Goal: Use online tool/utility: Utilize a website feature to perform a specific function

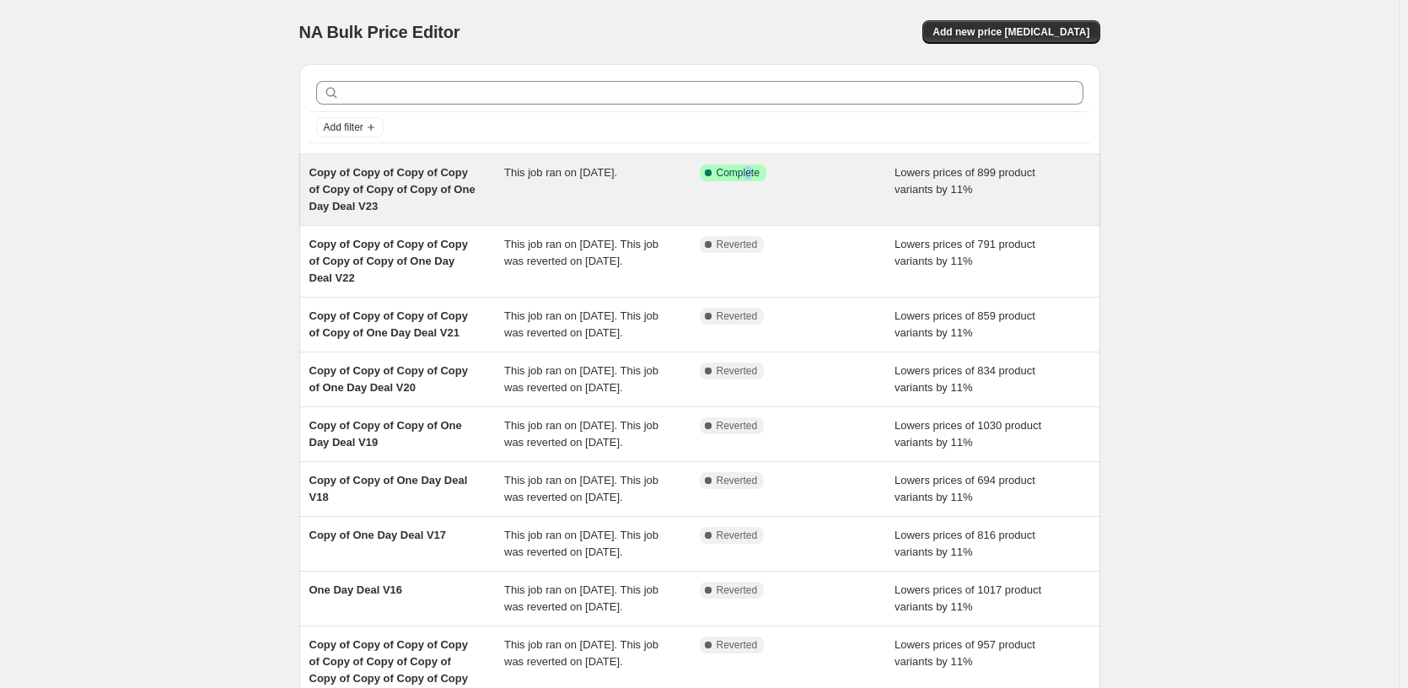
click at [755, 214] on div "Success Complete Complete" at bounding box center [798, 189] width 196 height 51
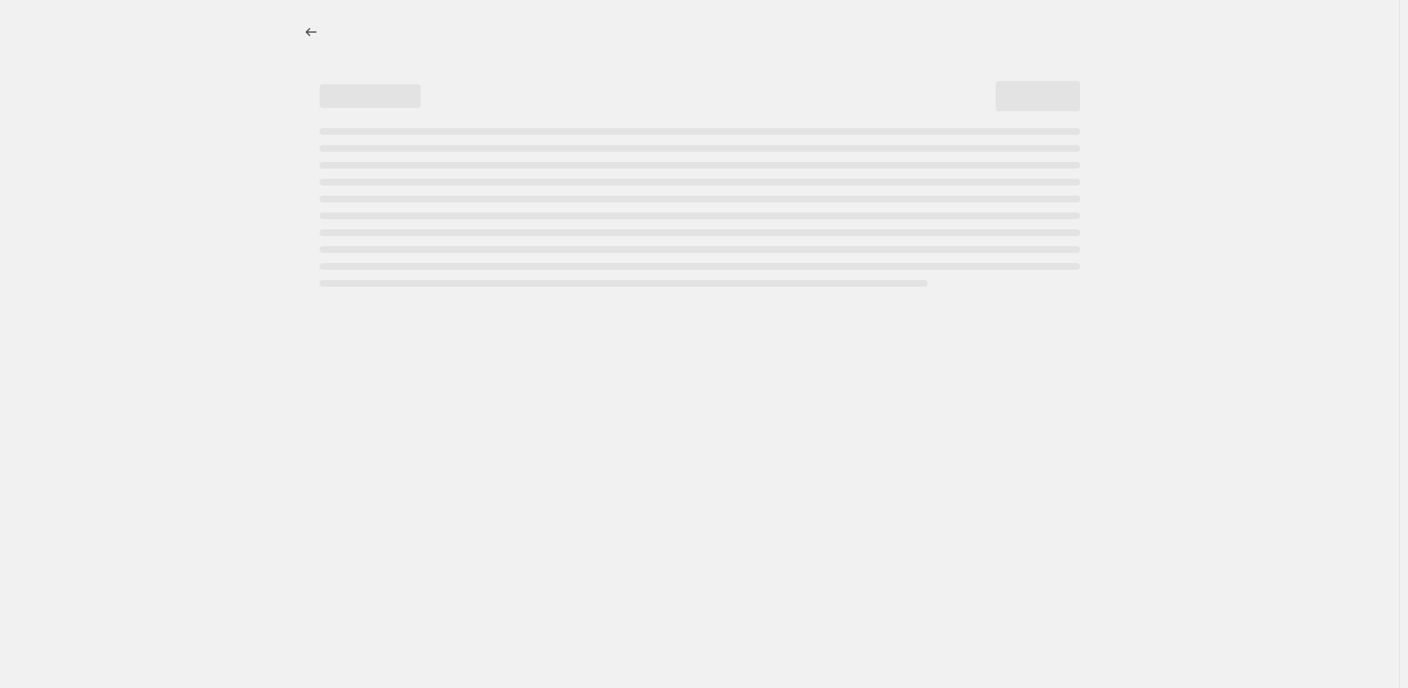
select select "percentage"
select select "pp"
select select "tag"
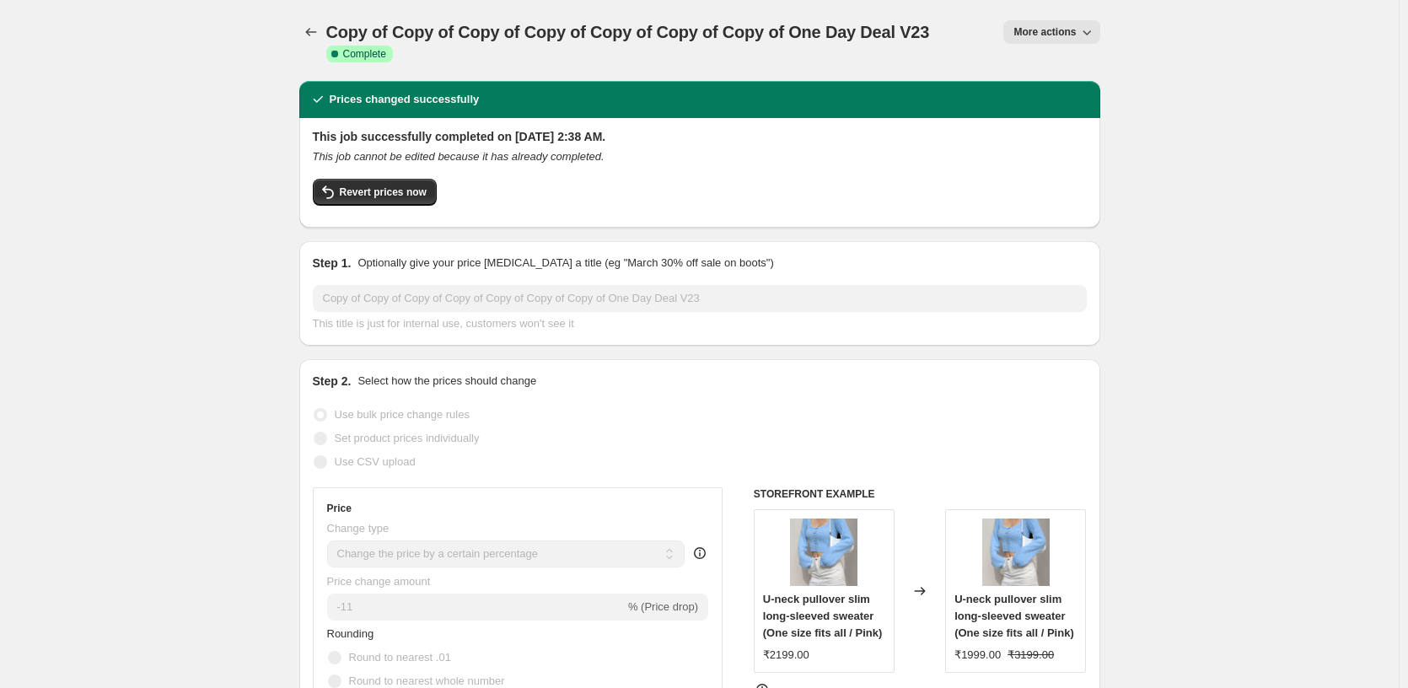
click at [1040, 38] on span "More actions" at bounding box center [1044, 31] width 62 height 13
drag, startPoint x: 1233, startPoint y: 263, endPoint x: 985, endPoint y: 189, distance: 259.5
click at [1040, 38] on span "More actions" at bounding box center [1044, 31] width 62 height 13
click at [1066, 101] on span "Copy to new job" at bounding box center [1055, 95] width 78 height 13
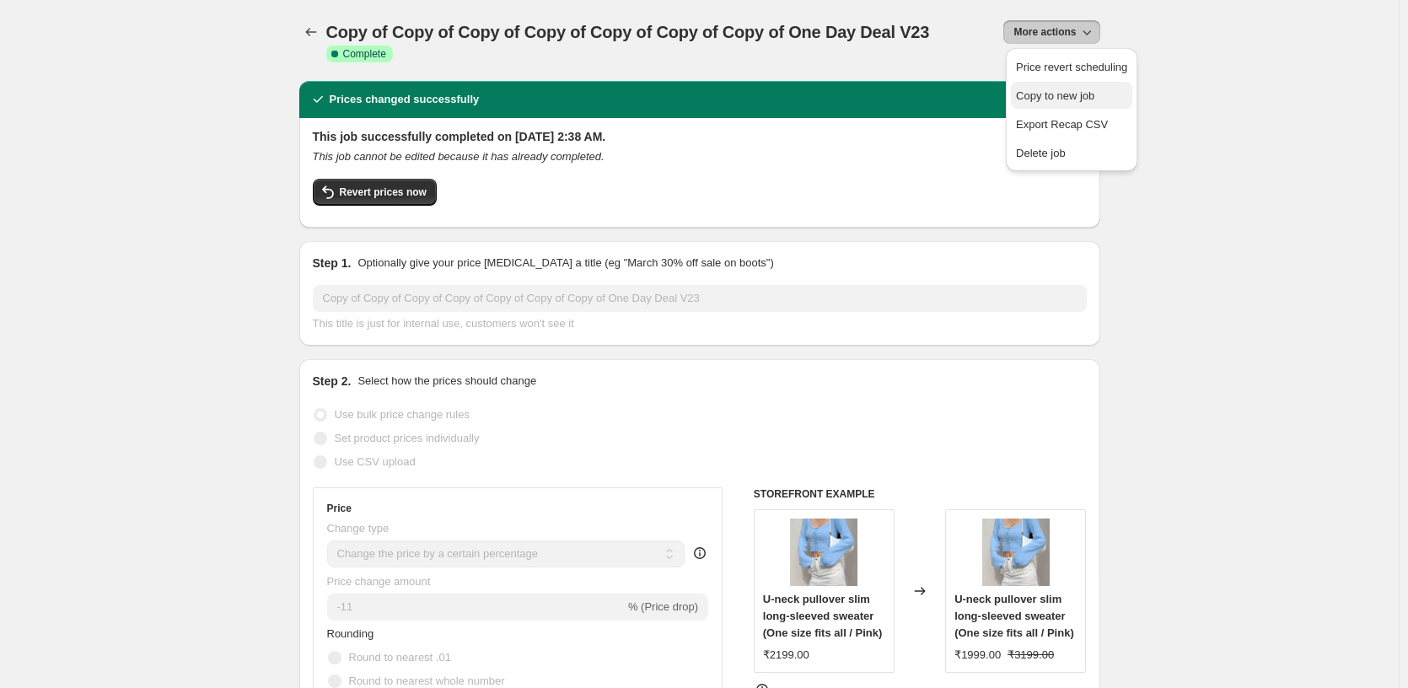
select select "percentage"
select select "pp"
select select "tag"
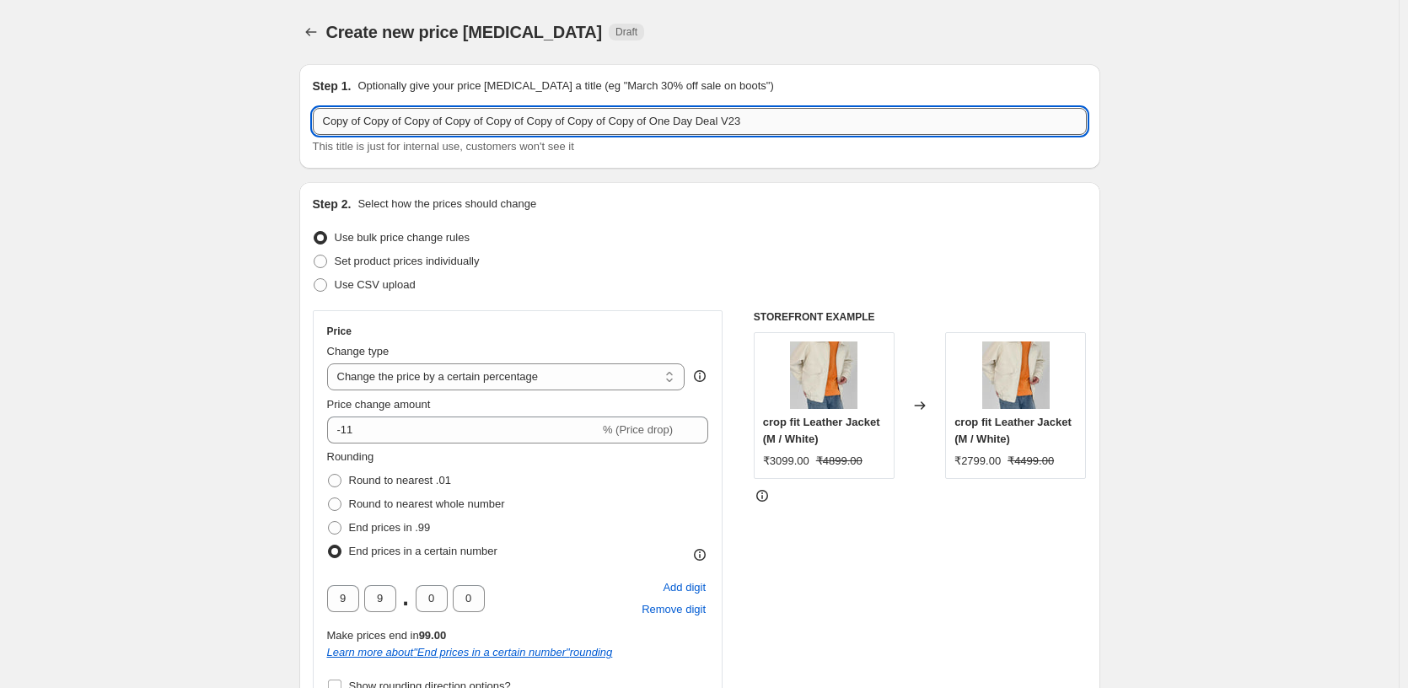
click at [839, 132] on input "Copy of Copy of Copy of Copy of Copy of Copy of Copy of Copy of One Day Deal V23" at bounding box center [700, 121] width 774 height 27
type input "Copy of Copy of Copy of Copy of Copy of Copy of Copy of Copy of One Day Deal V24"
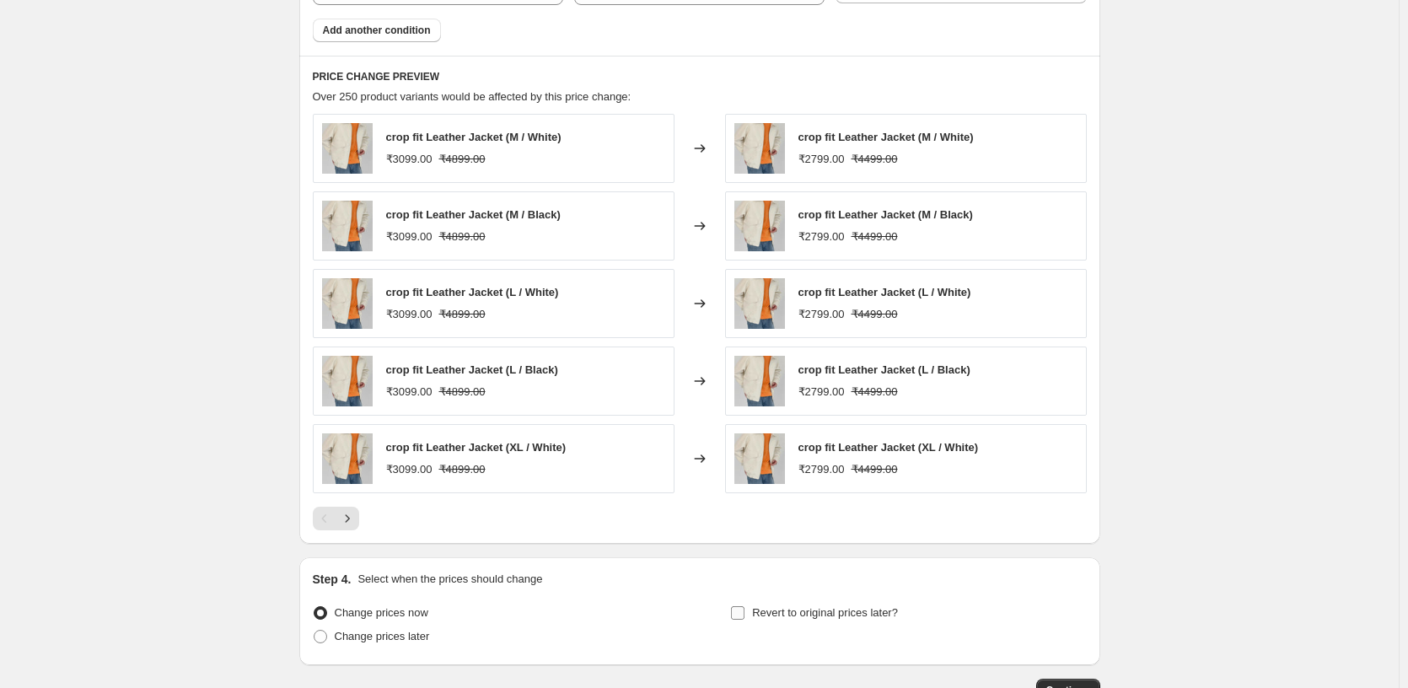
scroll to position [1615, 0]
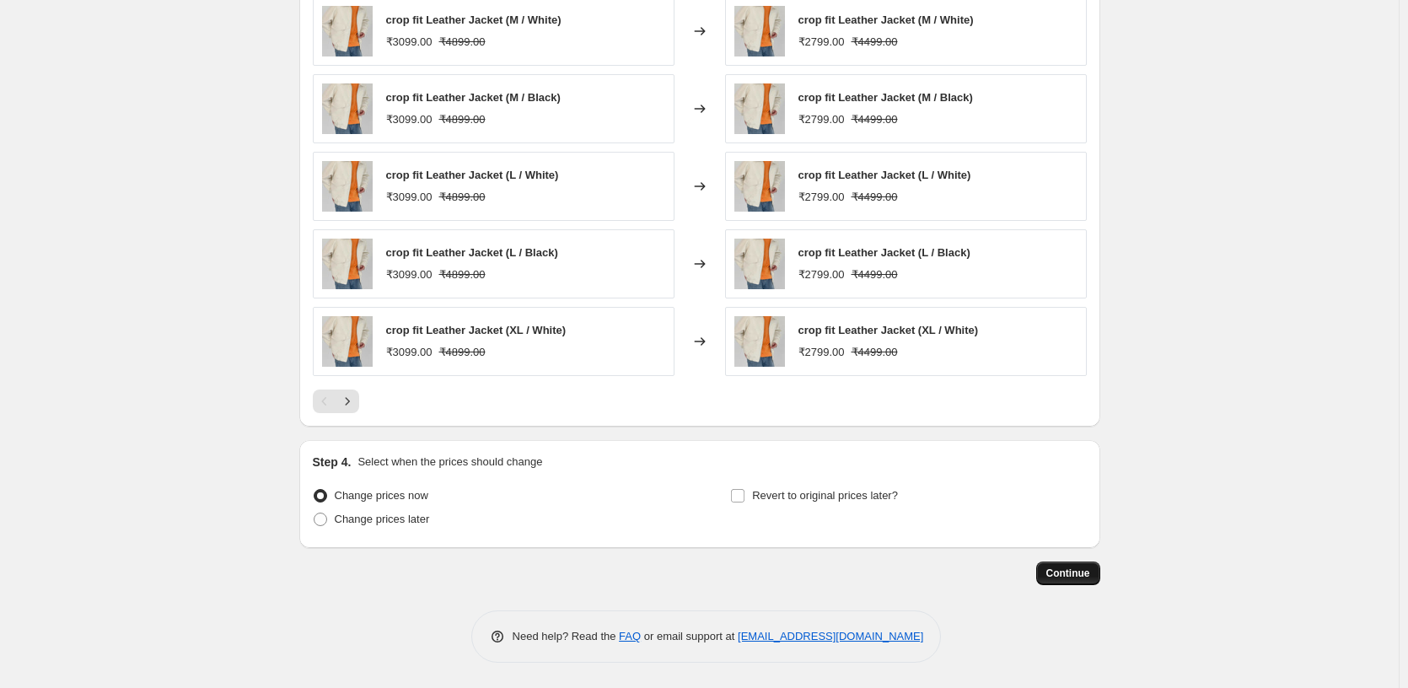
click at [1076, 582] on button "Continue" at bounding box center [1068, 573] width 64 height 24
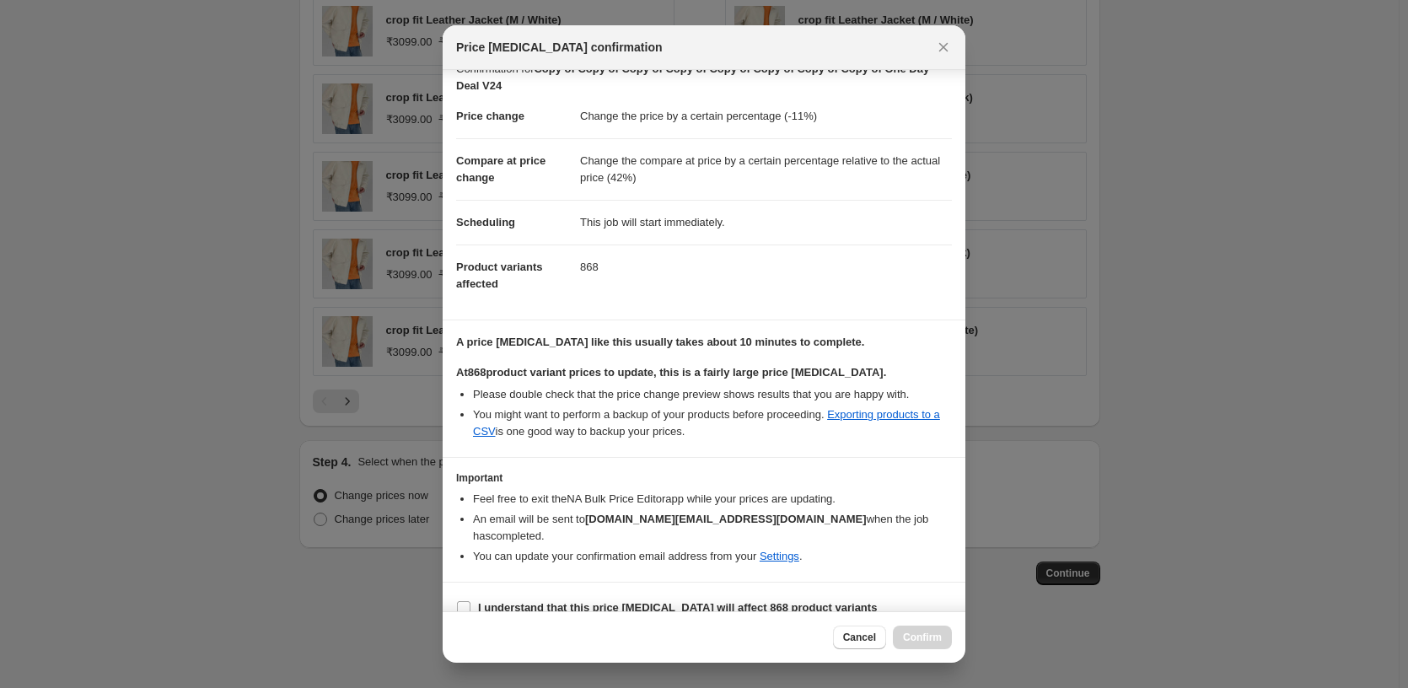
scroll to position [45, 0]
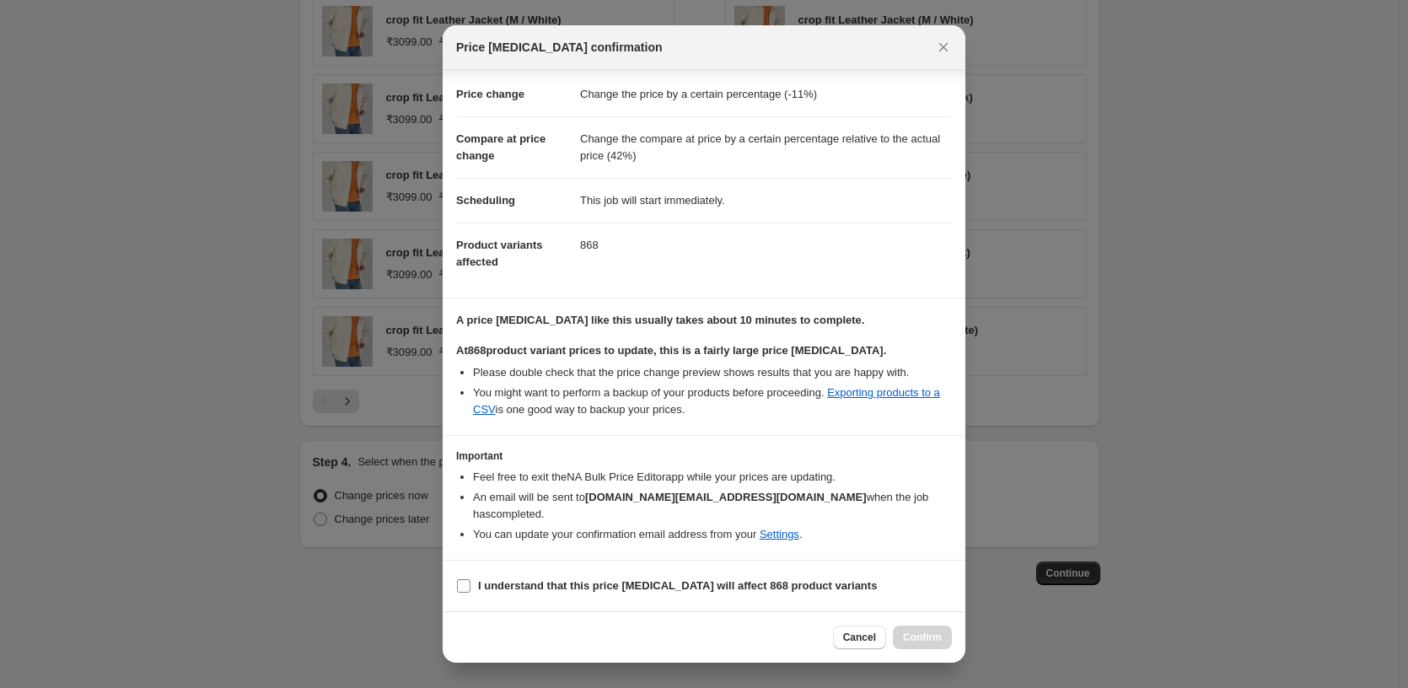
click at [544, 580] on b "I understand that this price change job will affect 868 product variants" at bounding box center [677, 585] width 399 height 13
click at [470, 580] on input "I understand that this price change job will affect 868 product variants" at bounding box center [463, 585] width 13 height 13
checkbox input "true"
click at [943, 643] on button "Confirm" at bounding box center [922, 638] width 59 height 24
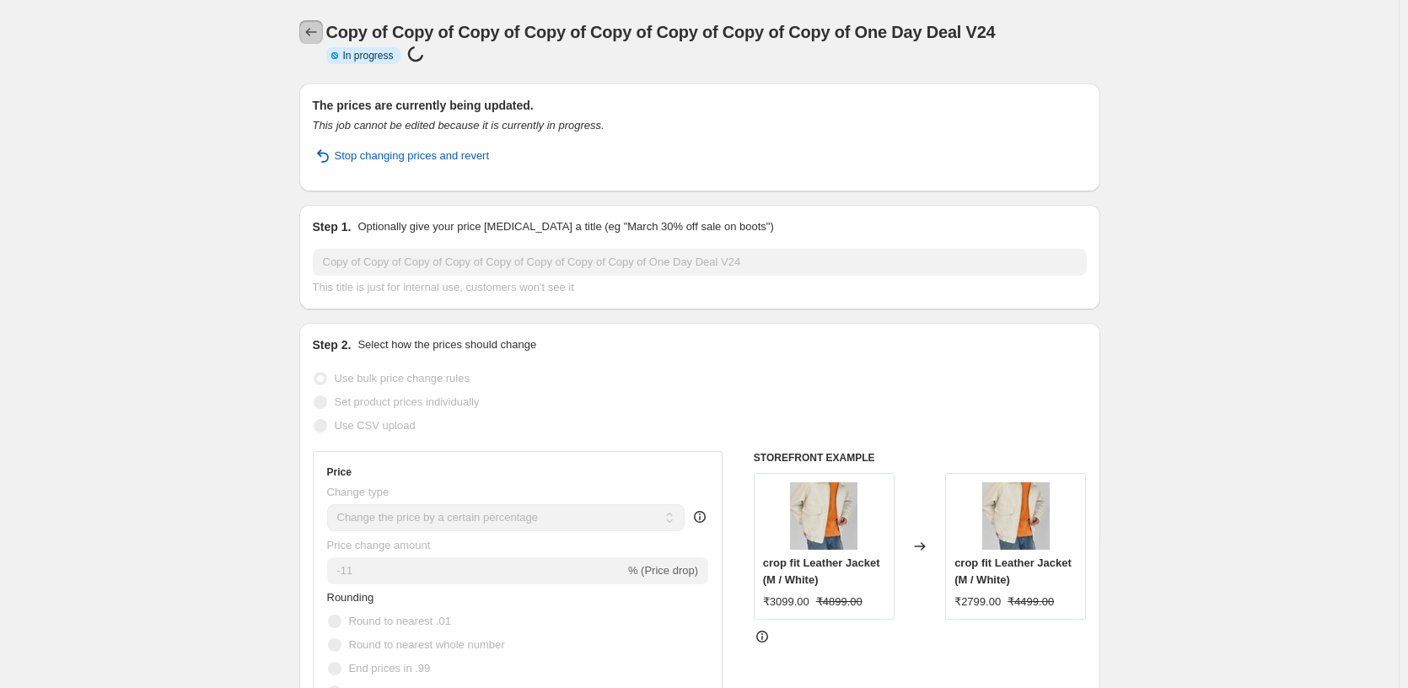
click at [307, 23] on button "Price change jobs" at bounding box center [311, 32] width 24 height 24
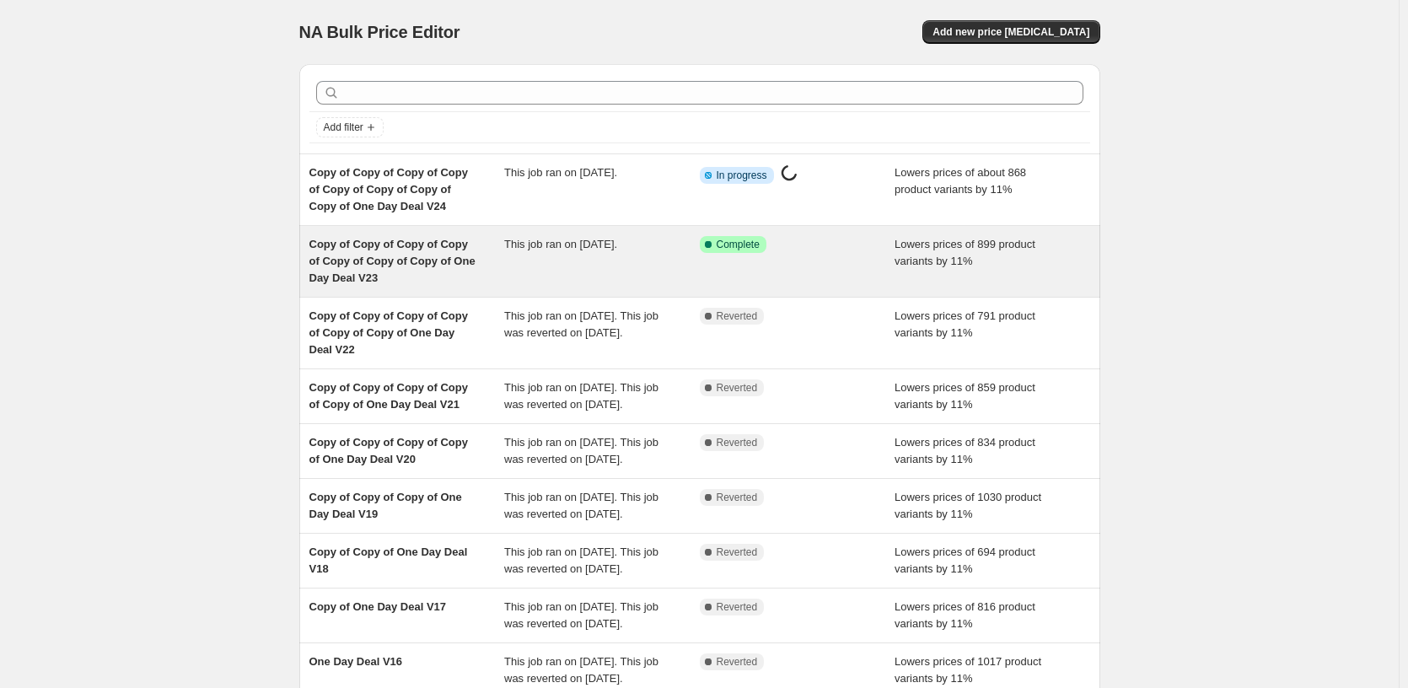
click at [782, 250] on div "Success Complete Complete" at bounding box center [785, 244] width 170 height 17
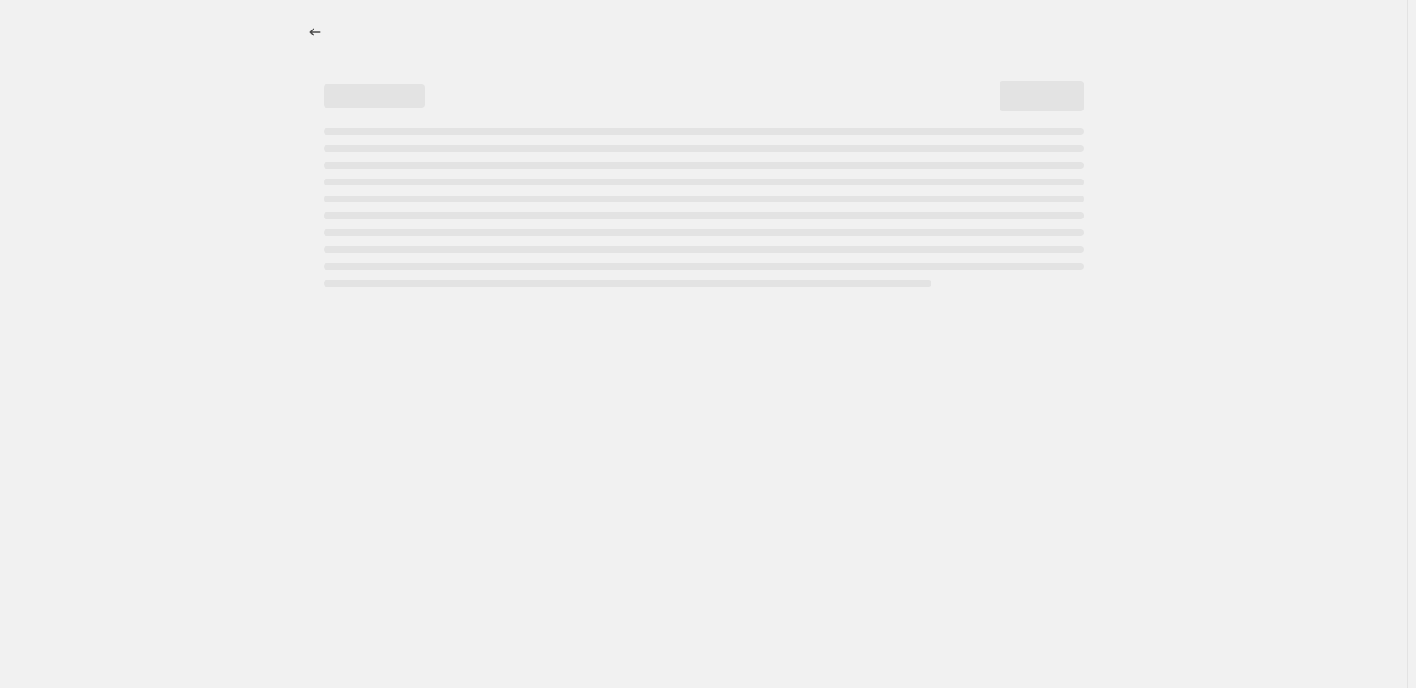
select select "percentage"
select select "pp"
select select "tag"
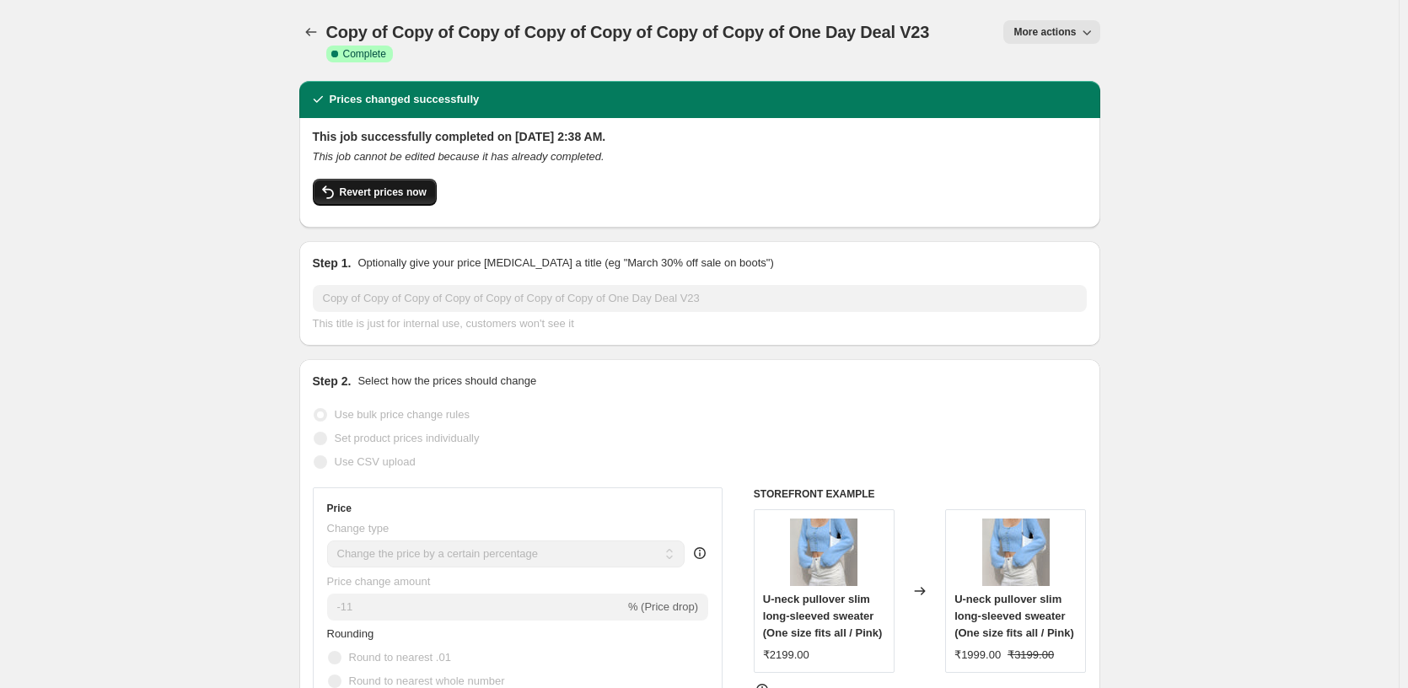
click at [375, 182] on button "Revert prices now" at bounding box center [375, 192] width 124 height 27
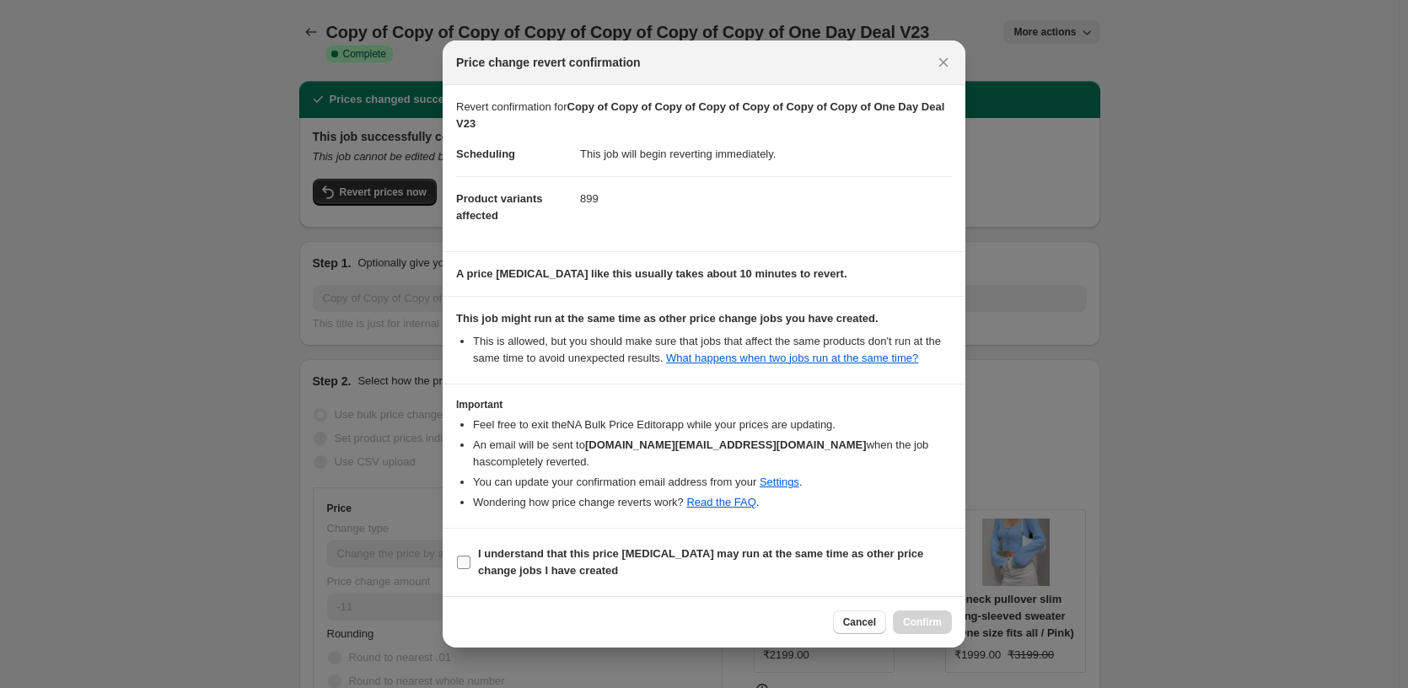
click at [572, 573] on b "I understand that this price change job may run at the same time as other price…" at bounding box center [700, 562] width 445 height 30
click at [470, 569] on input "I understand that this price change job may run at the same time as other price…" at bounding box center [463, 562] width 13 height 13
checkbox input "true"
click at [932, 626] on span "Confirm" at bounding box center [922, 621] width 39 height 13
